Goal: Find specific page/section: Locate a particular part of the current website

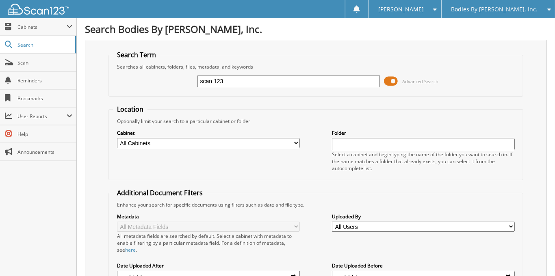
type input "scan 123"
click at [395, 81] on span at bounding box center [391, 81] width 14 height 12
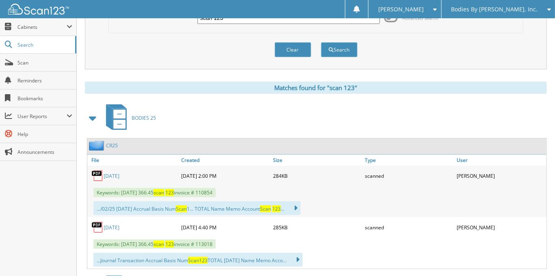
scroll to position [81, 0]
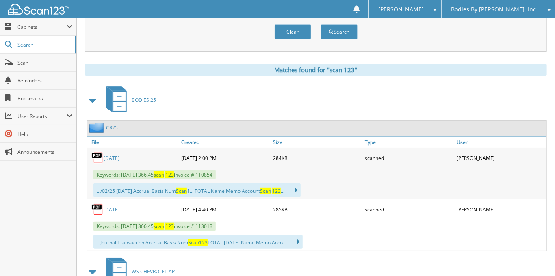
click at [91, 101] on span at bounding box center [92, 100] width 11 height 15
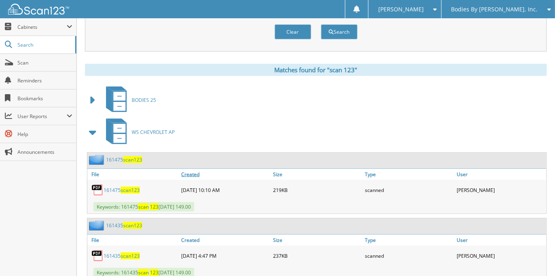
click at [190, 172] on link "Created" at bounding box center [225, 174] width 92 height 11
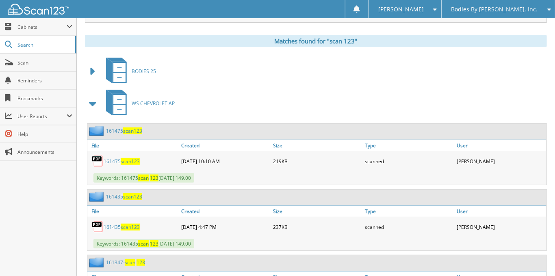
scroll to position [122, 0]
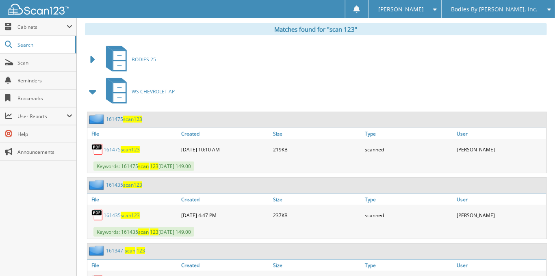
click at [95, 89] on span at bounding box center [92, 92] width 11 height 15
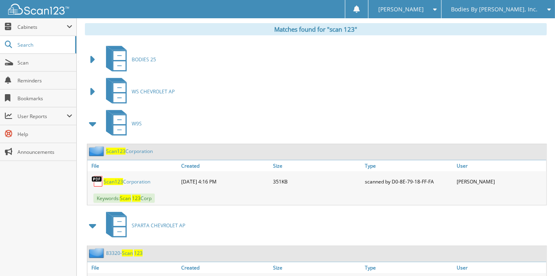
click at [92, 122] on span at bounding box center [92, 124] width 11 height 15
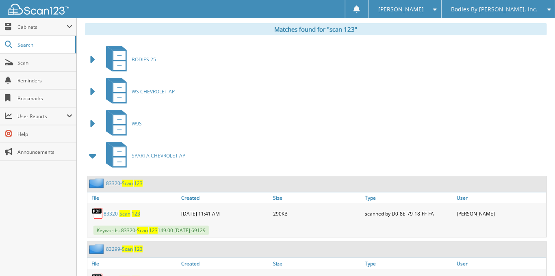
click at [94, 158] on span at bounding box center [92, 156] width 11 height 15
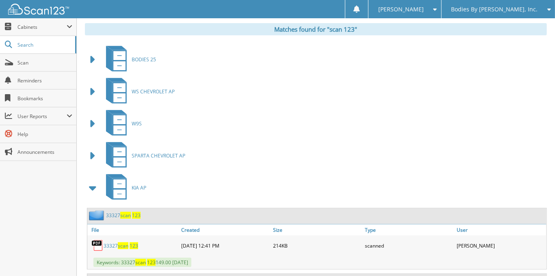
click at [95, 184] on span at bounding box center [92, 188] width 11 height 15
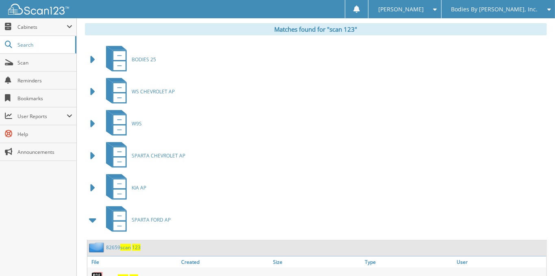
click at [93, 213] on span at bounding box center [92, 220] width 11 height 15
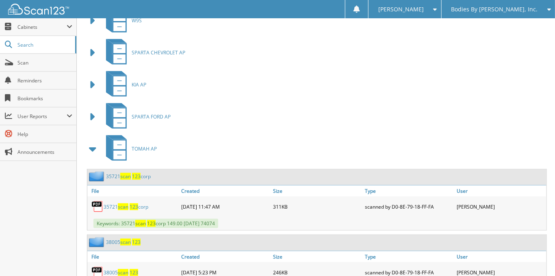
scroll to position [244, 0]
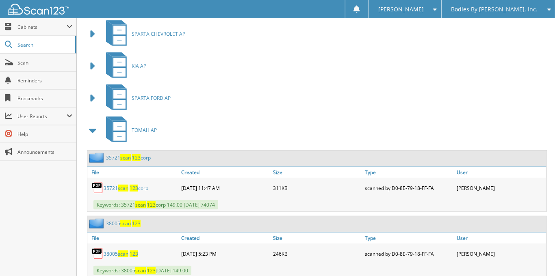
click at [91, 126] on span at bounding box center [92, 130] width 11 height 15
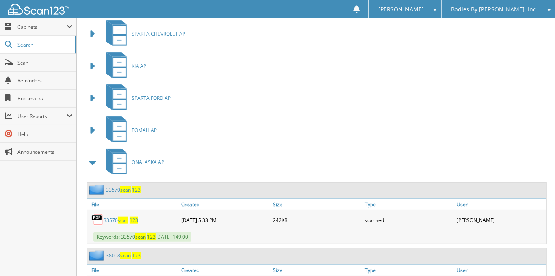
click at [93, 160] on span at bounding box center [92, 162] width 11 height 15
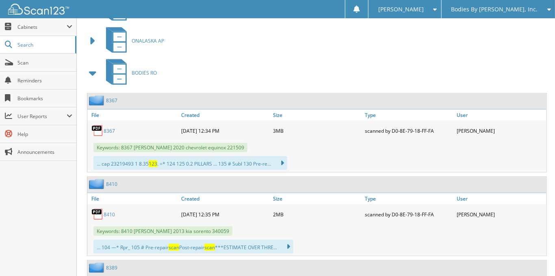
scroll to position [366, 0]
click at [89, 70] on span at bounding box center [92, 72] width 11 height 15
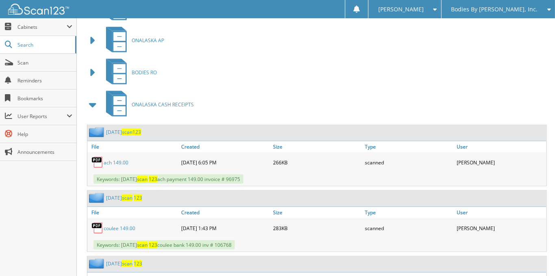
click at [169, 101] on span "ONALASKA CASH RECEIPTS" at bounding box center [163, 104] width 62 height 7
